Goal: Navigation & Orientation: Find specific page/section

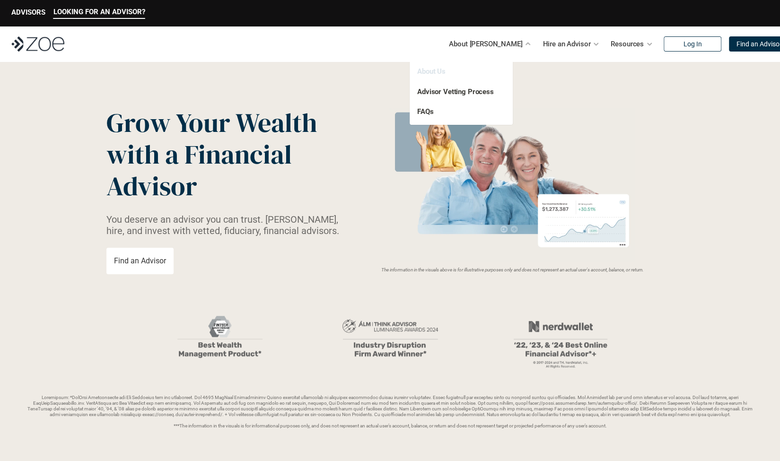
click at [438, 75] on link "About Us" at bounding box center [431, 71] width 28 height 9
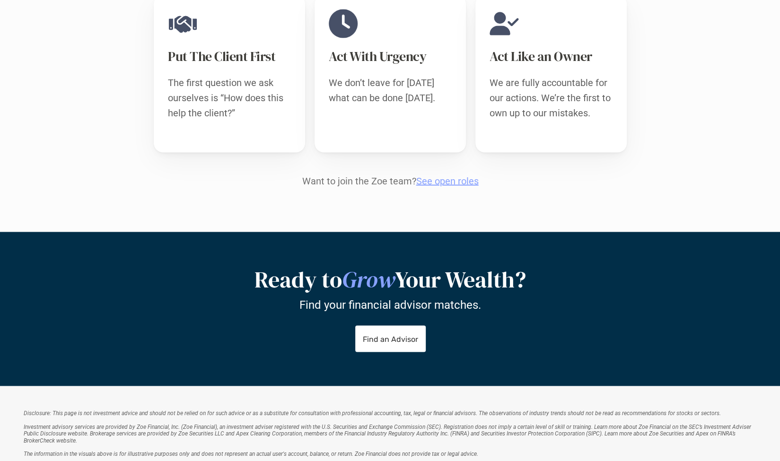
scroll to position [1000, 0]
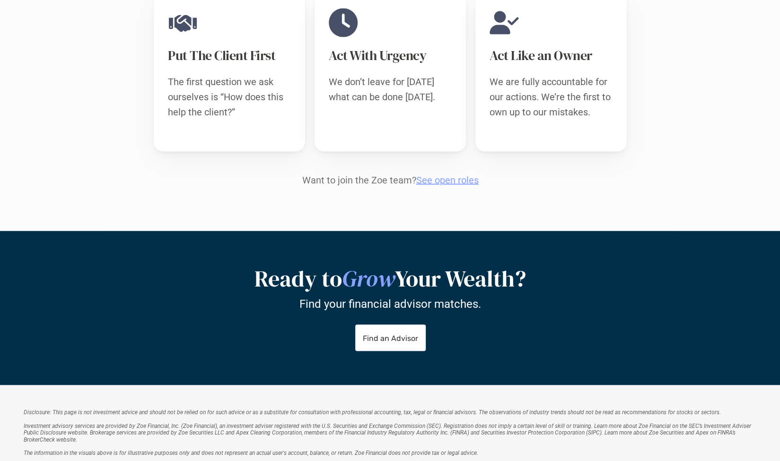
click at [462, 174] on link "See open roles" at bounding box center [447, 179] width 62 height 11
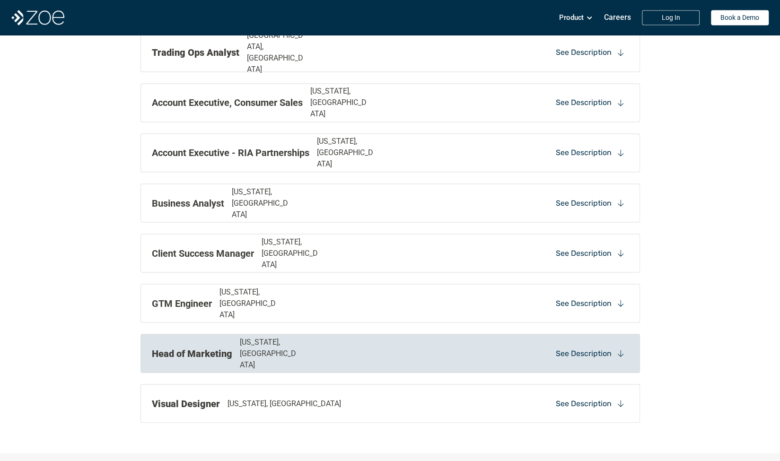
scroll to position [981, 0]
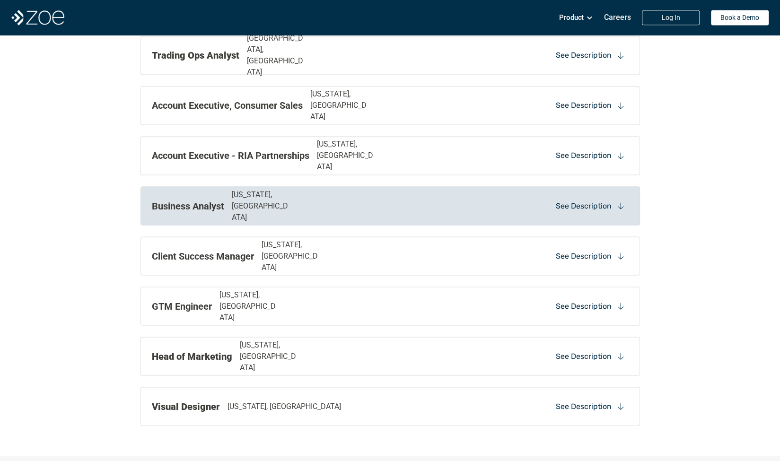
click at [582, 201] on p "See Description" at bounding box center [584, 206] width 56 height 10
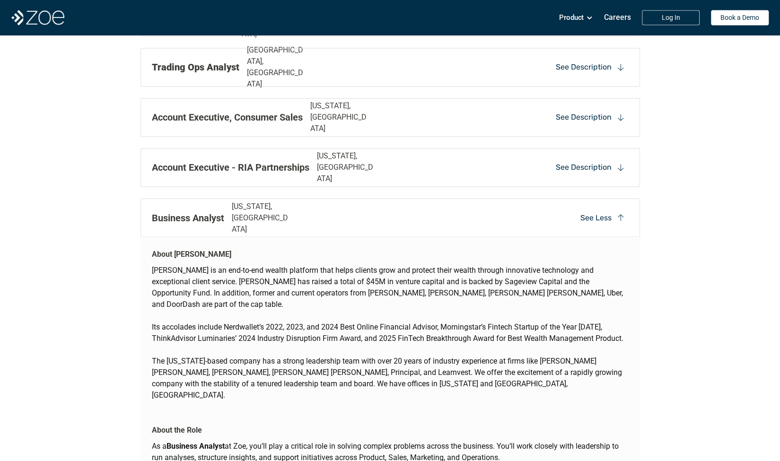
scroll to position [969, 0]
click at [608, 214] on p "See Less" at bounding box center [596, 218] width 31 height 10
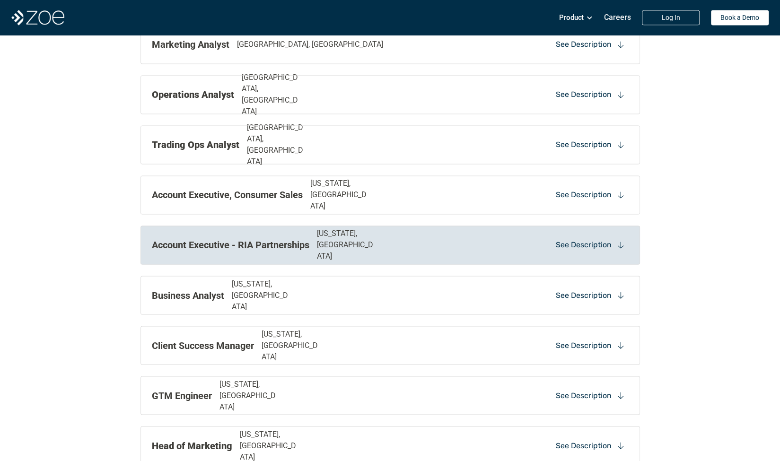
scroll to position [891, 0]
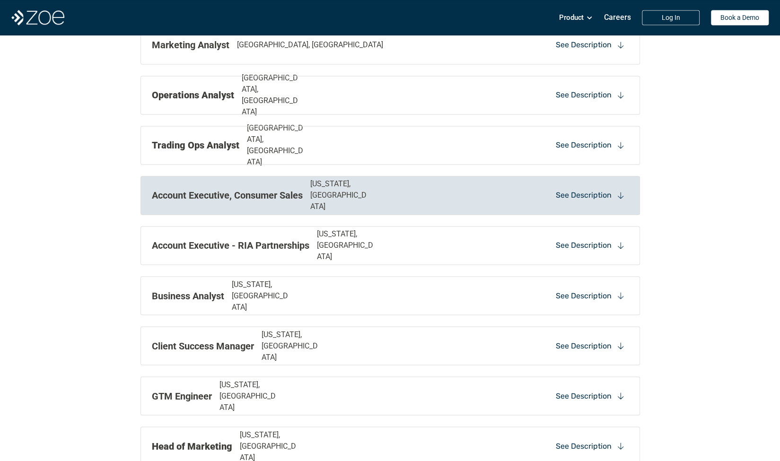
click at [520, 197] on div "Account Executive, Consumer Sales [US_STATE], [GEOGRAPHIC_DATA] See Description" at bounding box center [391, 195] width 500 height 39
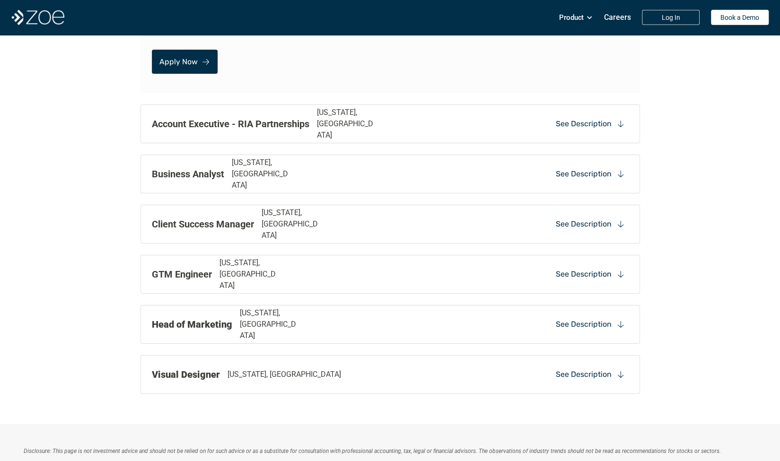
scroll to position [1949, 0]
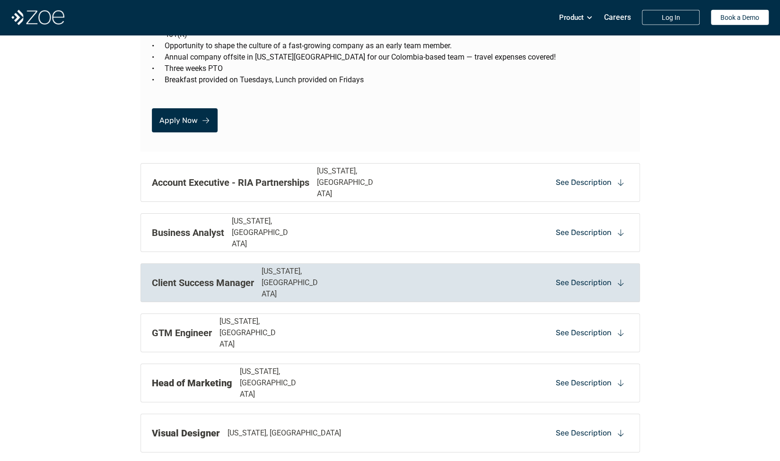
click at [360, 266] on div "Client Success Manager [US_STATE], [GEOGRAPHIC_DATA]" at bounding box center [294, 283] width 284 height 34
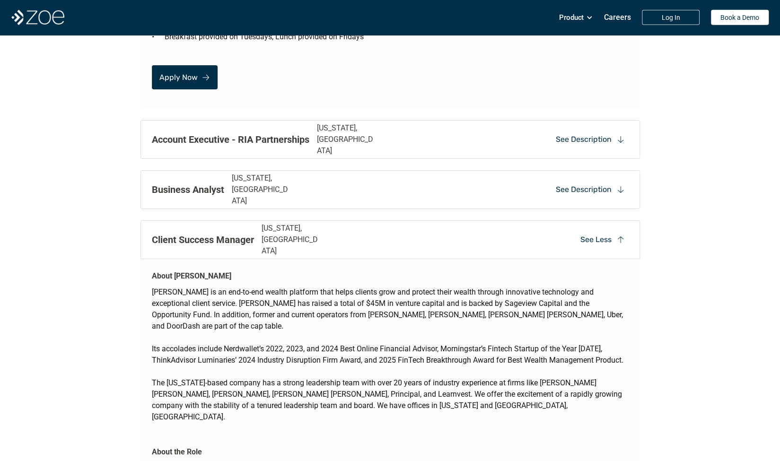
scroll to position [1991, 0]
click at [490, 221] on div "Client Success Manager [US_STATE], [GEOGRAPHIC_DATA] See Less" at bounding box center [391, 240] width 500 height 39
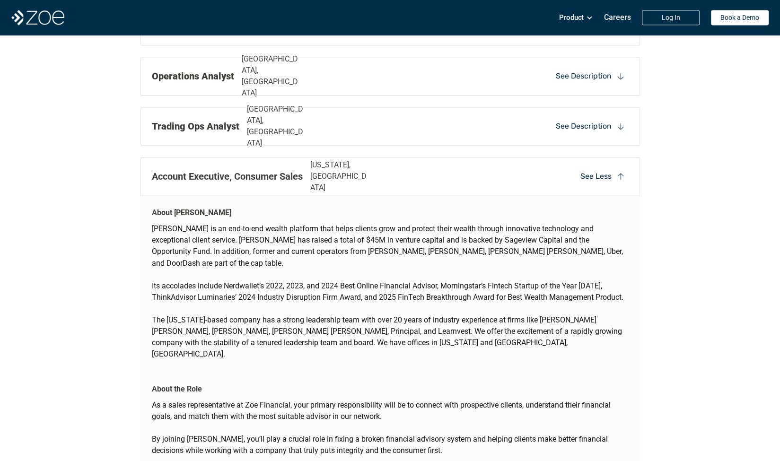
scroll to position [909, 0]
click at [611, 172] on div "See Less" at bounding box center [603, 177] width 52 height 14
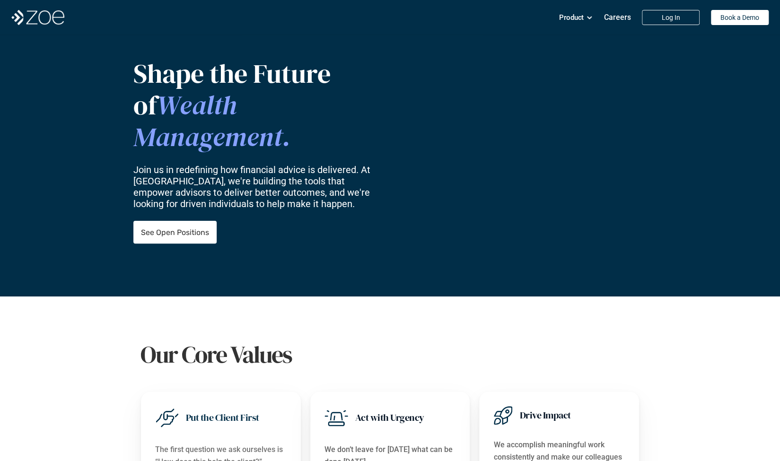
scroll to position [0, 0]
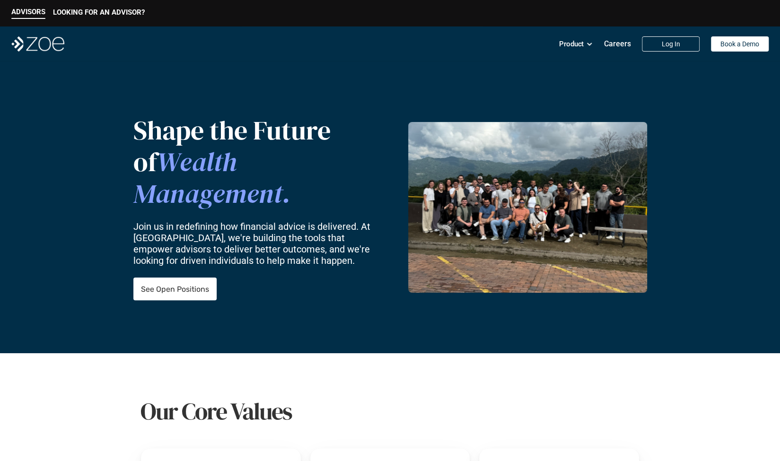
click at [35, 40] on img at bounding box center [37, 43] width 53 height 15
